Goal: Browse casually

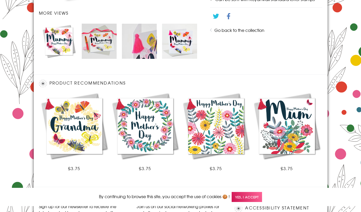
scroll to position [319, 0]
